Goal: Information Seeking & Learning: Understand process/instructions

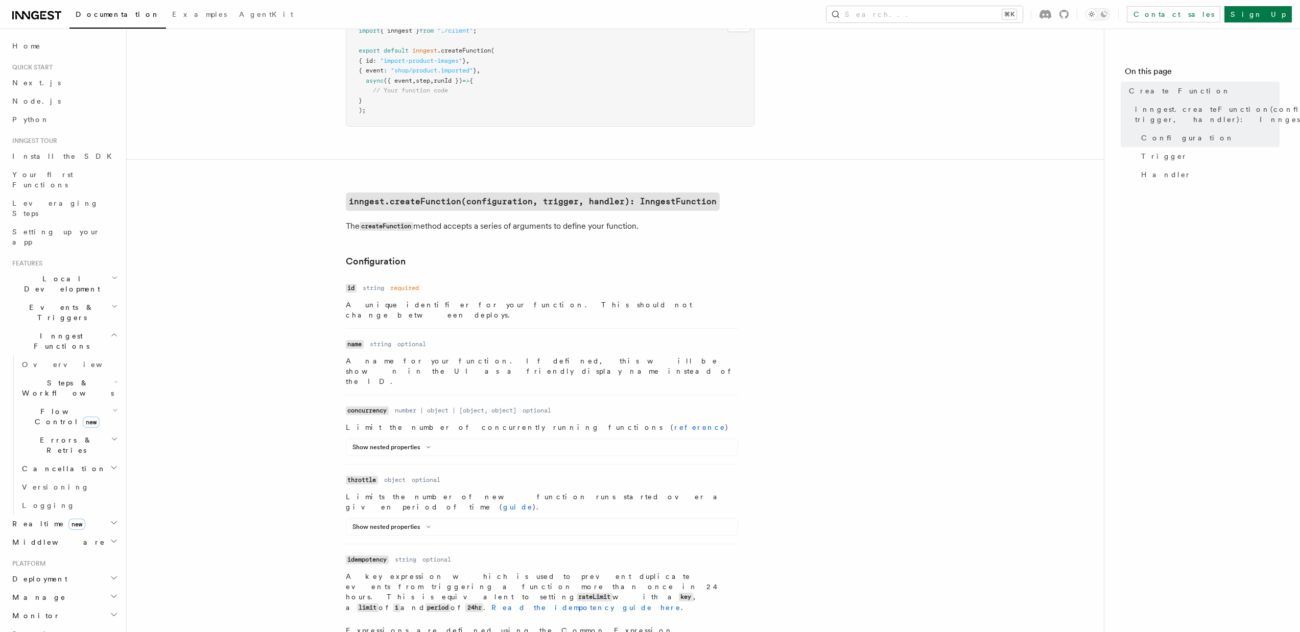
scroll to position [163, 0]
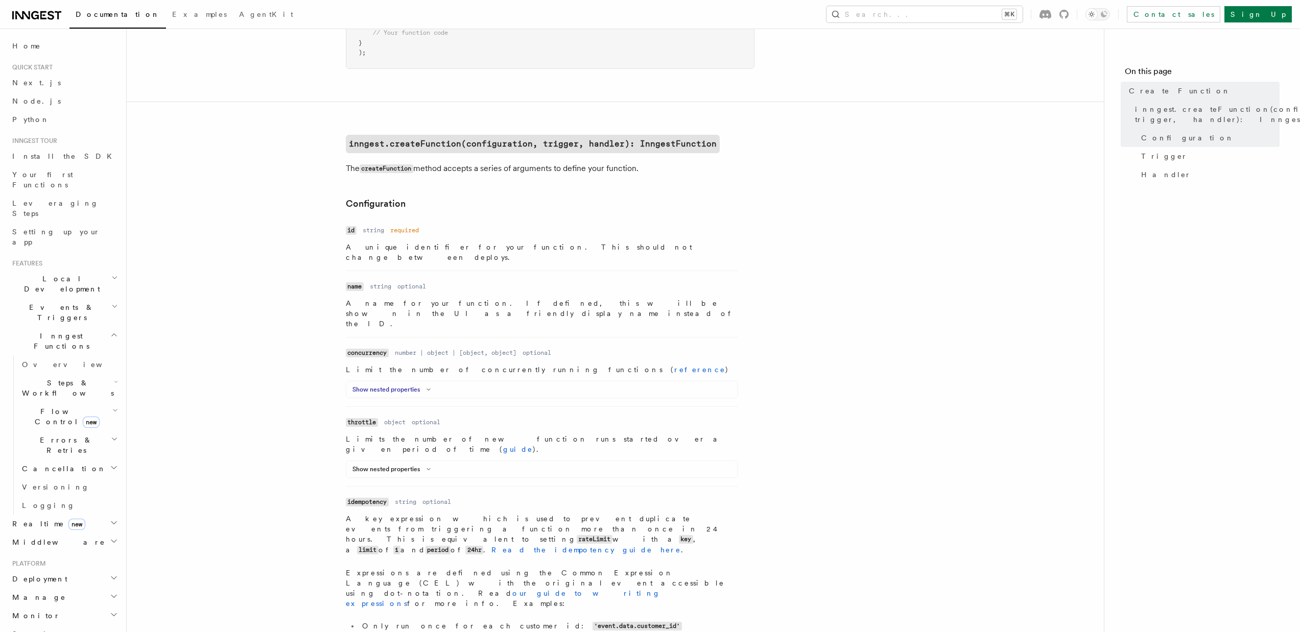
click at [403, 386] on button "Show nested properties" at bounding box center [393, 390] width 82 height 8
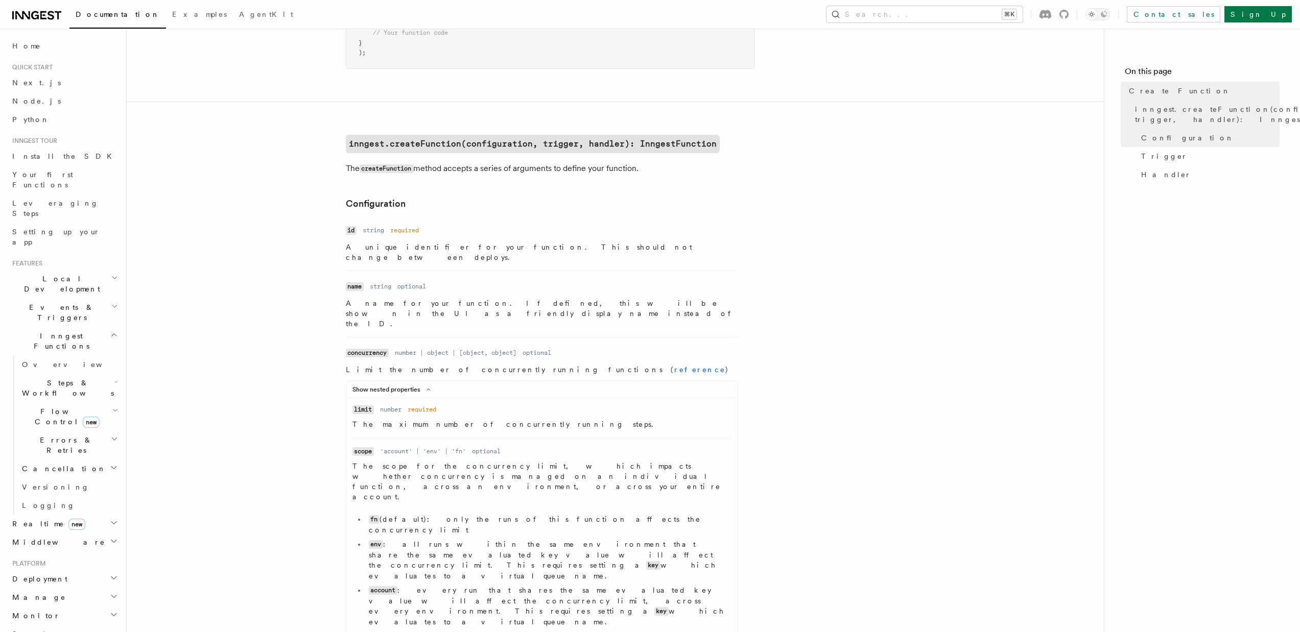
click at [355, 405] on code "limit" at bounding box center [362, 409] width 21 height 9
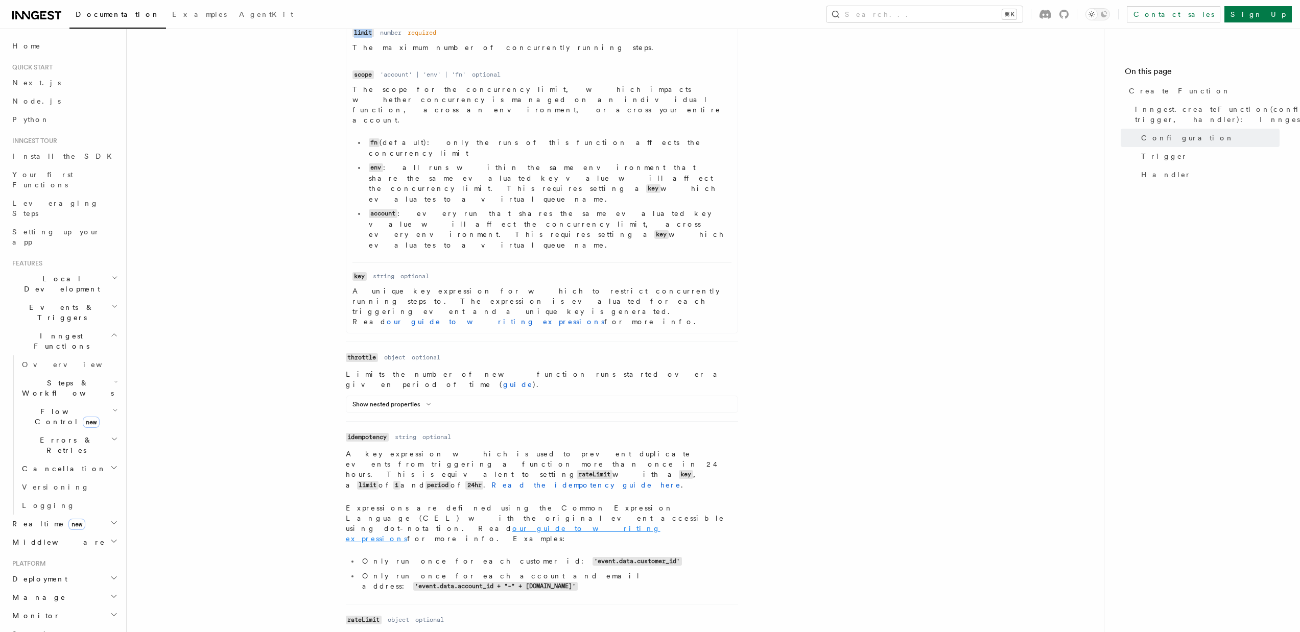
scroll to position [554, 0]
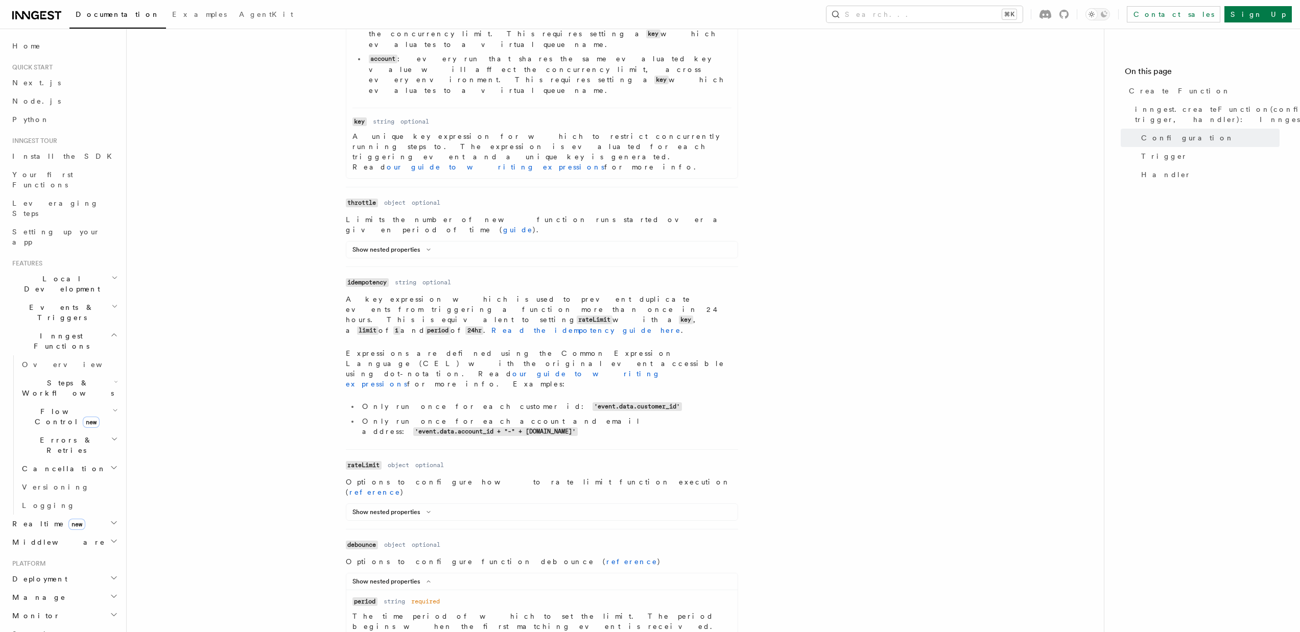
scroll to position [806, 0]
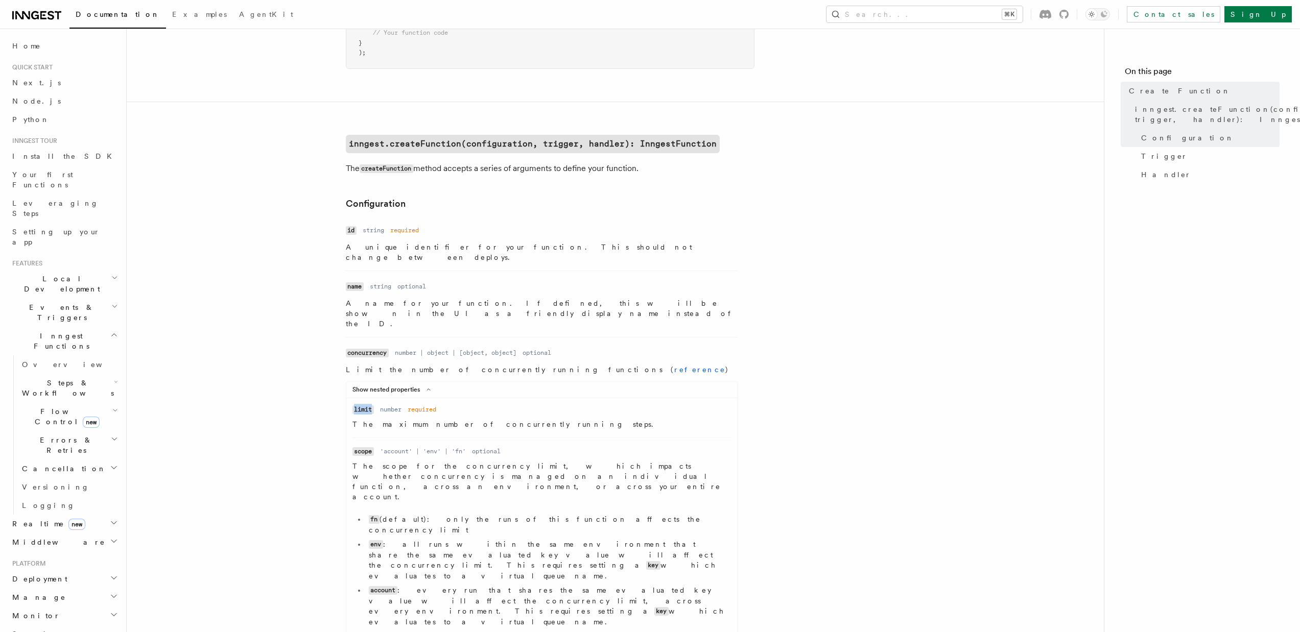
scroll to position [157, 0]
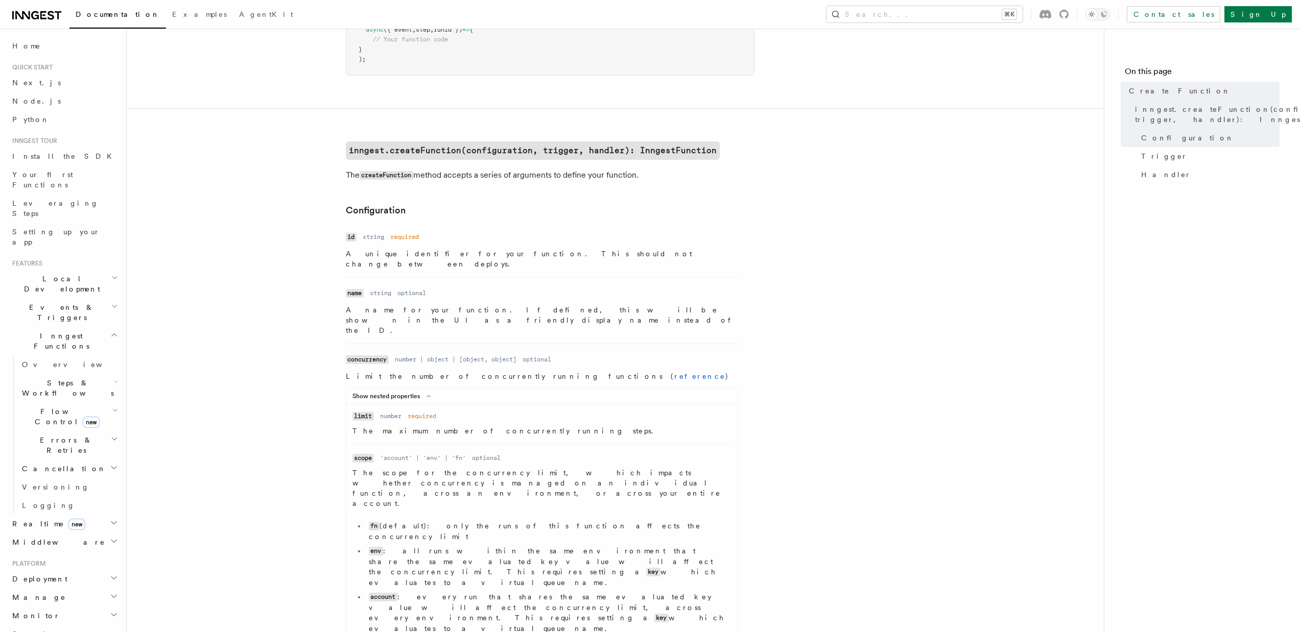
click at [371, 355] on code "concurrency" at bounding box center [367, 359] width 43 height 9
copy code "concurrency"
click at [674, 372] on link "reference" at bounding box center [699, 376] width 51 height 8
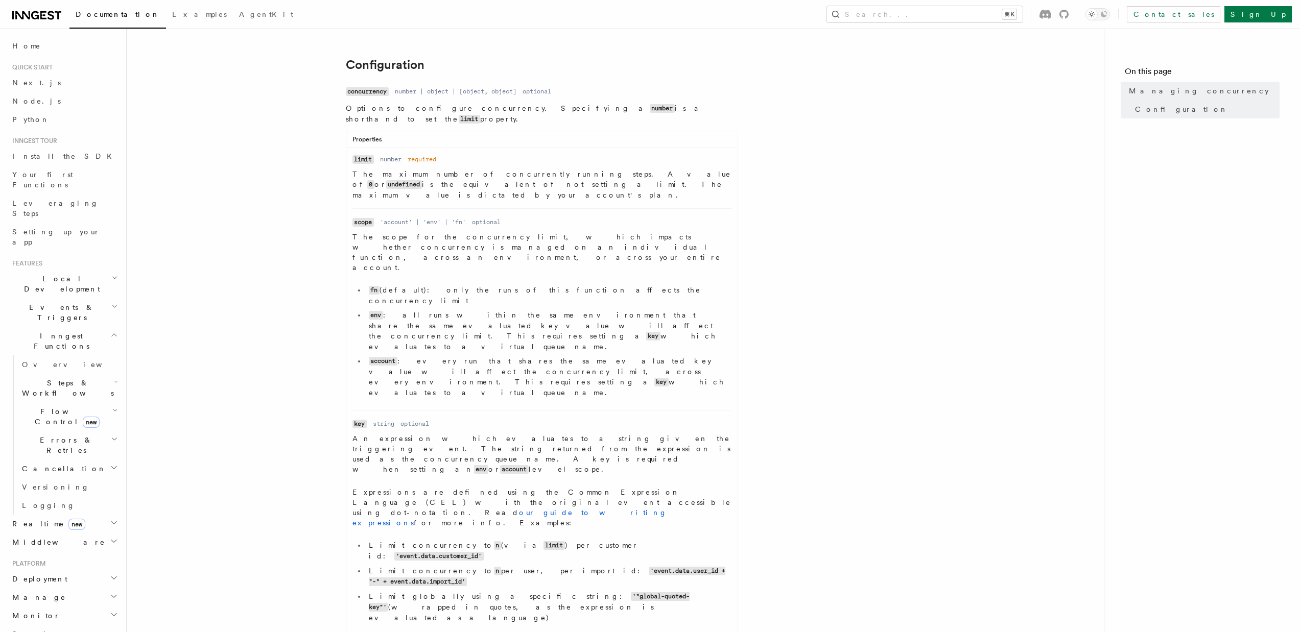
scroll to position [410, 0]
